Goal: Transaction & Acquisition: Purchase product/service

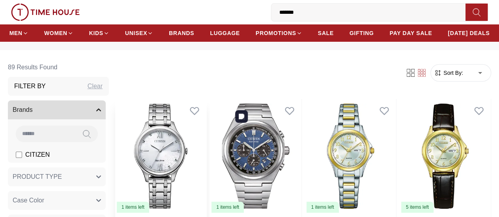
scroll to position [39, 0]
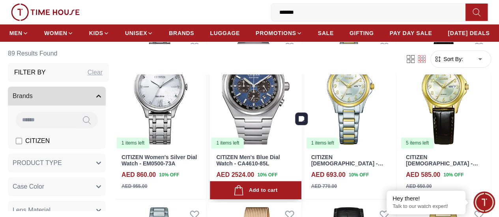
scroll to position [79, 0]
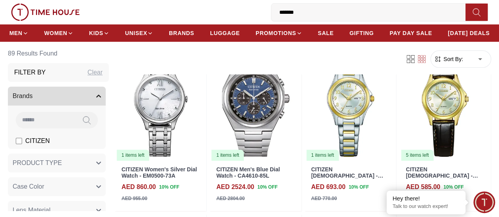
click at [421, 59] on icon at bounding box center [422, 59] width 8 height 8
click at [423, 60] on icon at bounding box center [422, 59] width 2 height 2
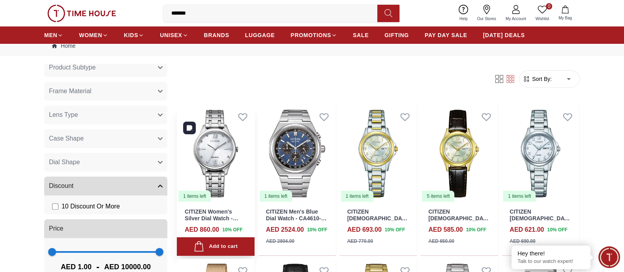
scroll to position [0, 0]
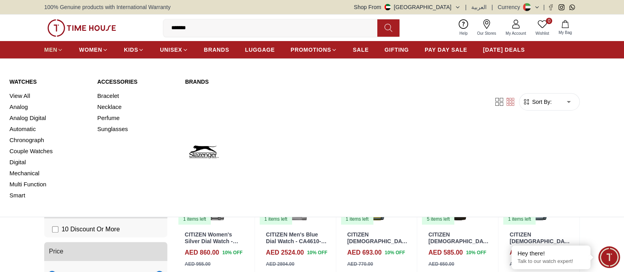
click at [50, 49] on span "MEN" at bounding box center [50, 50] width 13 height 8
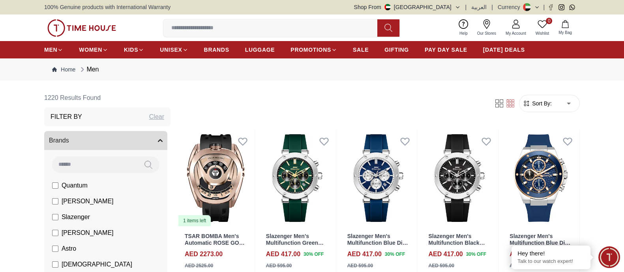
click at [87, 165] on input at bounding box center [94, 164] width 85 height 16
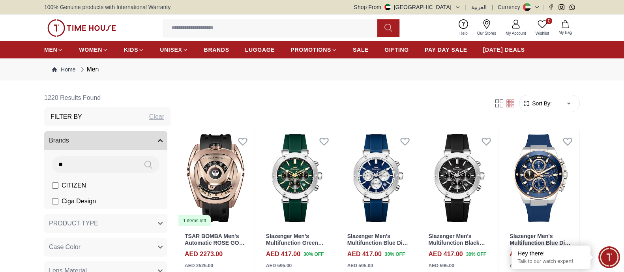
type input "**"
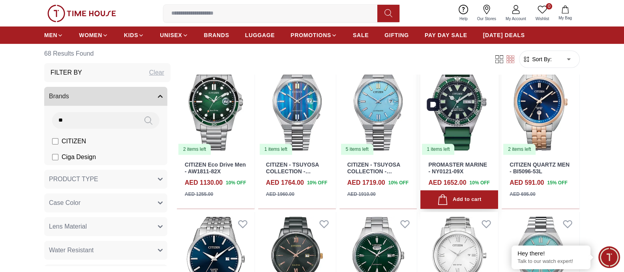
scroll to position [394, 0]
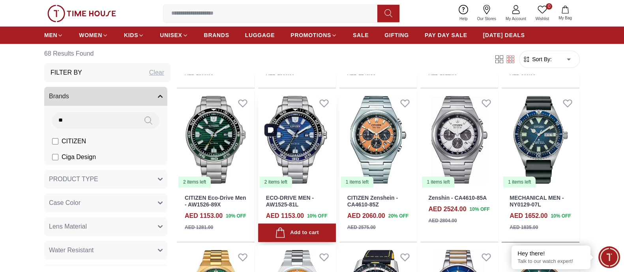
scroll to position [839, 0]
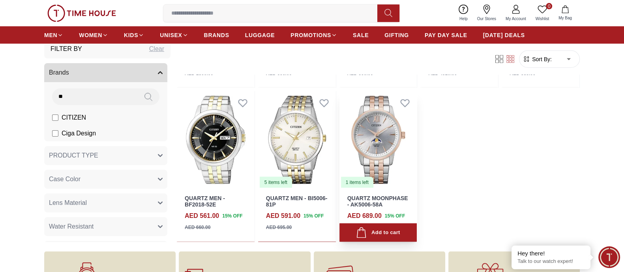
scroll to position [2072, 0]
